Goal: Information Seeking & Learning: Learn about a topic

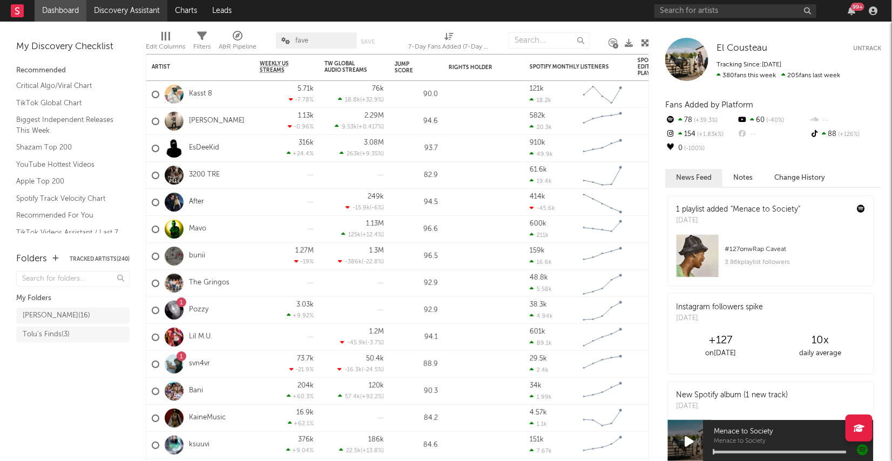
click at [133, 14] on link "Discovery Assistant" at bounding box center [126, 11] width 81 height 22
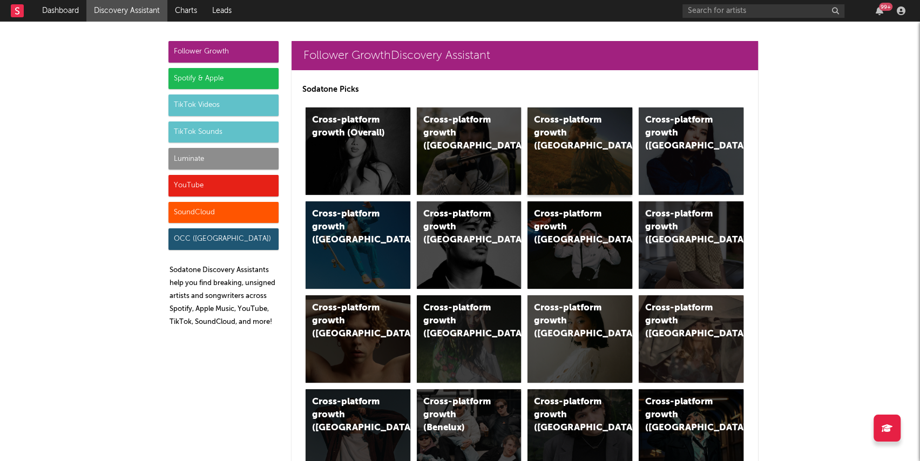
click at [589, 124] on div "Cross-platform growth ([GEOGRAPHIC_DATA])" at bounding box center [570, 133] width 73 height 39
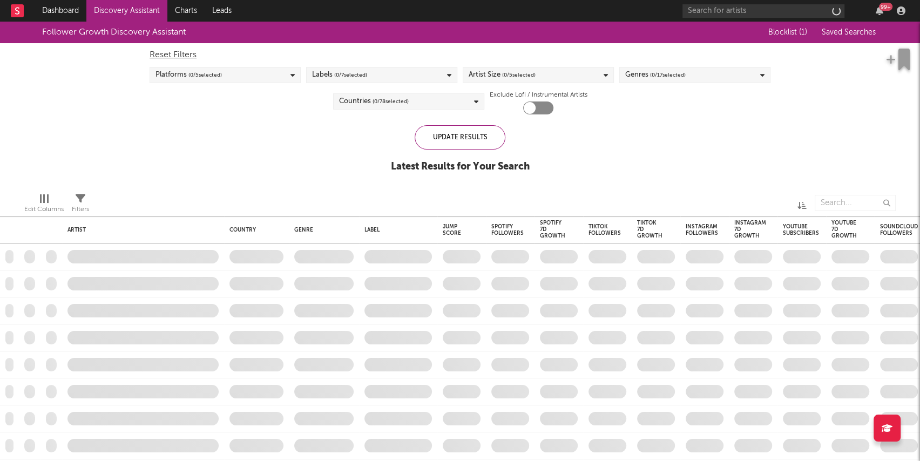
checkbox input "true"
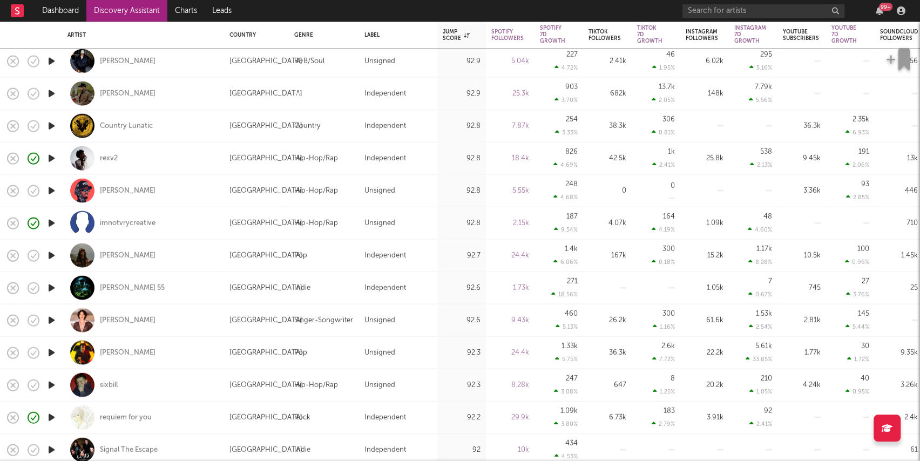
click at [55, 352] on icon "button" at bounding box center [51, 353] width 11 height 14
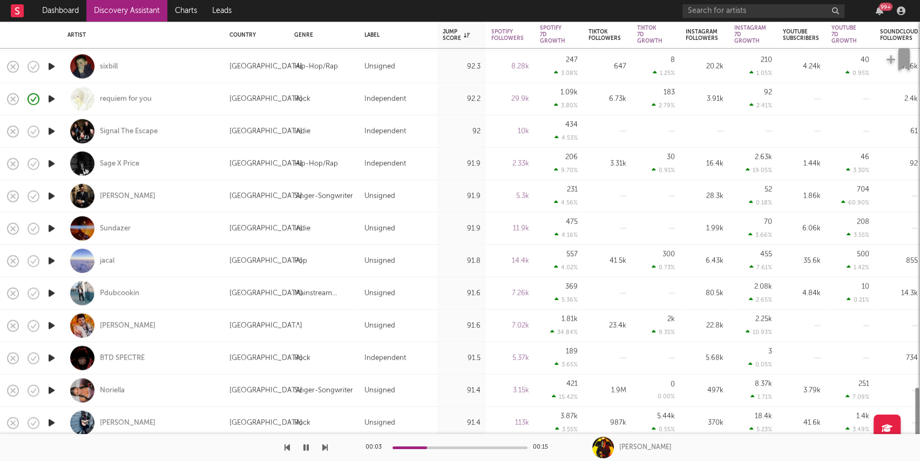
click at [52, 357] on icon "button" at bounding box center [51, 359] width 11 height 14
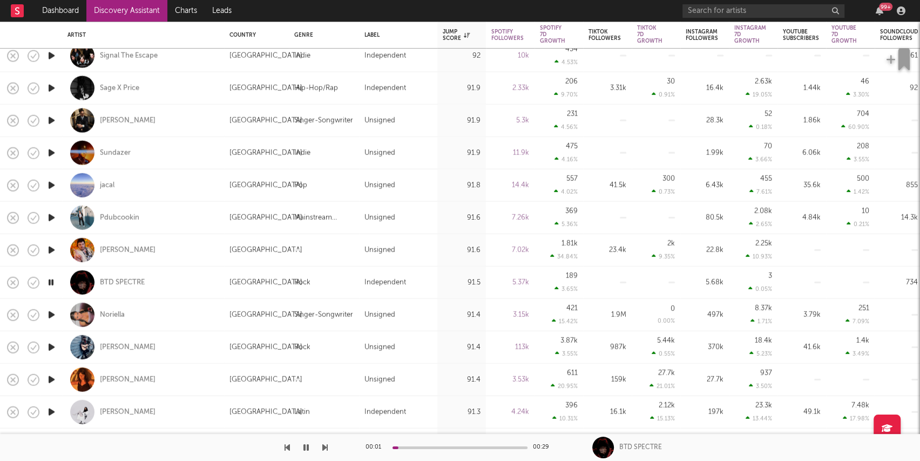
click at [53, 313] on icon "button" at bounding box center [51, 315] width 11 height 14
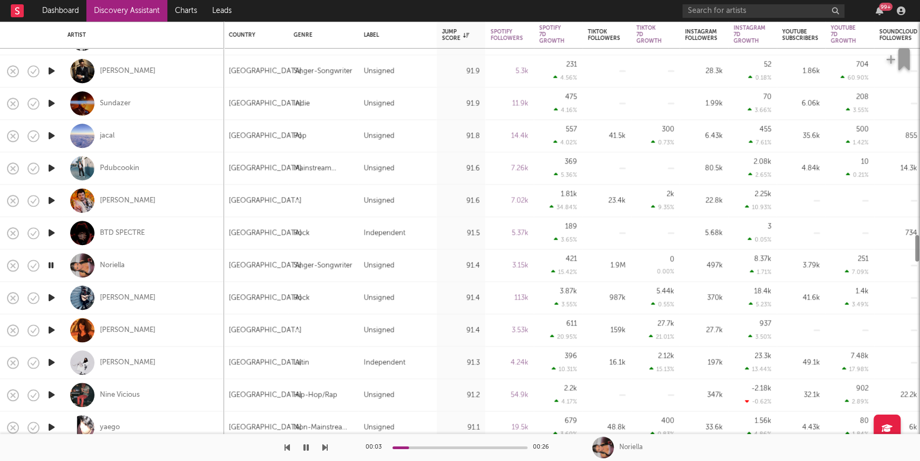
click at [49, 362] on icon "button" at bounding box center [51, 363] width 11 height 14
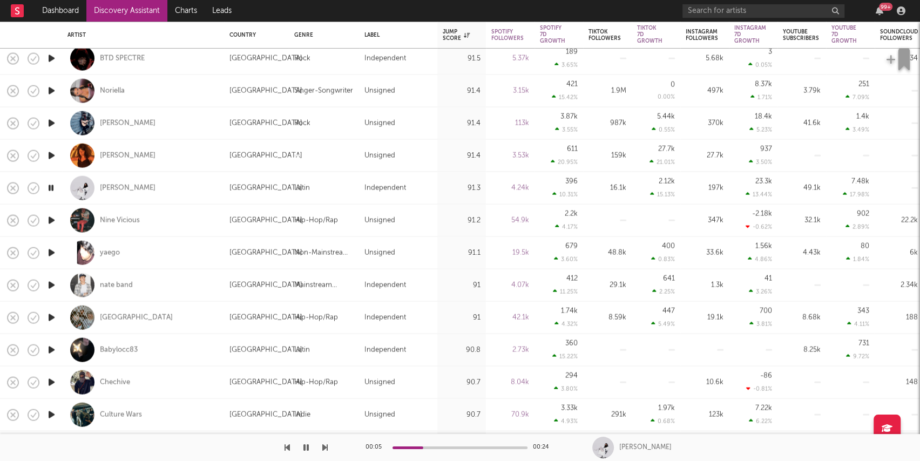
click at [55, 251] on icon "button" at bounding box center [51, 253] width 11 height 14
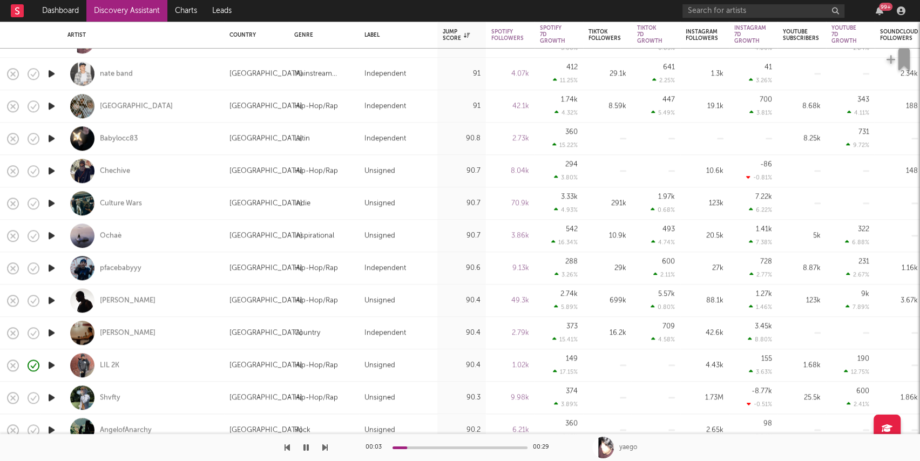
click at [56, 370] on icon "button" at bounding box center [51, 366] width 11 height 14
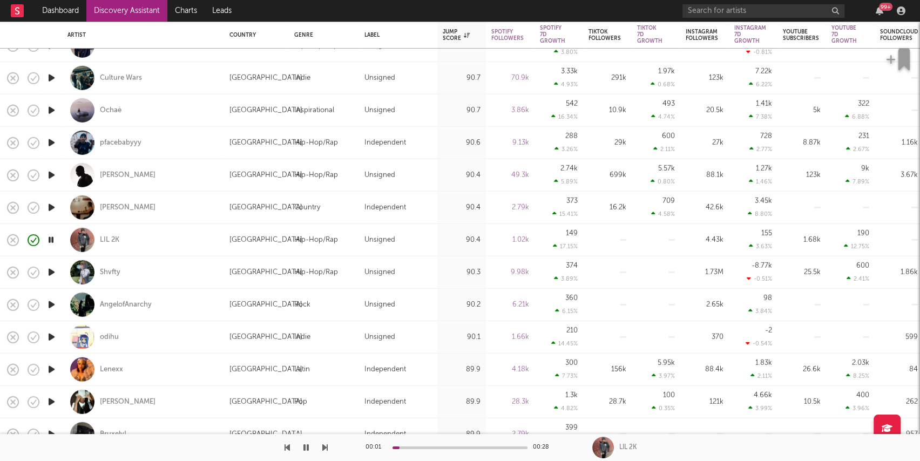
click at [51, 370] on icon "button" at bounding box center [51, 370] width 11 height 14
click at [51, 338] on icon "button" at bounding box center [51, 337] width 11 height 14
click at [428, 446] on div "00:00 00:29" at bounding box center [460, 447] width 189 height 27
click at [428, 449] on div at bounding box center [460, 448] width 135 height 3
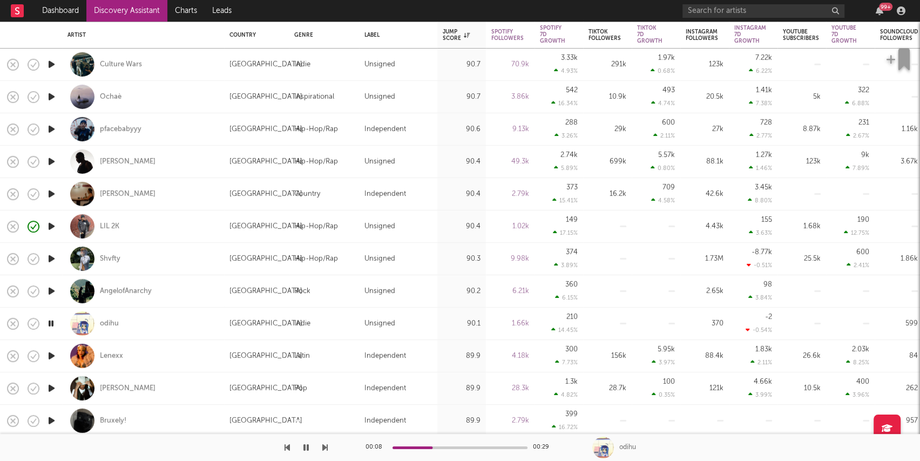
click at [52, 354] on icon "button" at bounding box center [51, 356] width 11 height 14
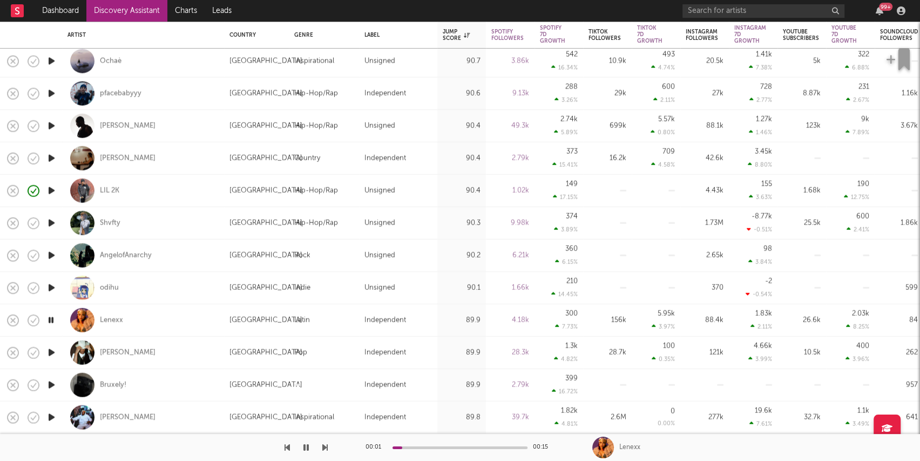
click at [52, 386] on icon "button" at bounding box center [51, 386] width 11 height 14
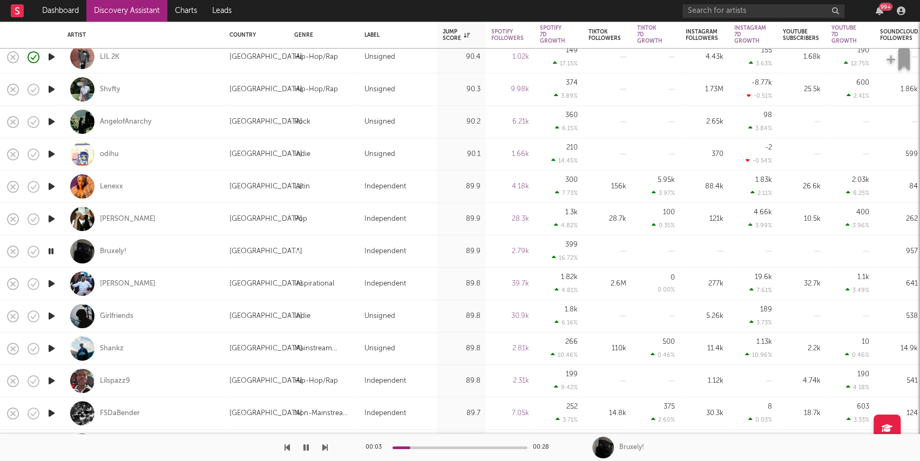
click at [309, 443] on button "button" at bounding box center [306, 447] width 11 height 27
